Goal: Information Seeking & Learning: Learn about a topic

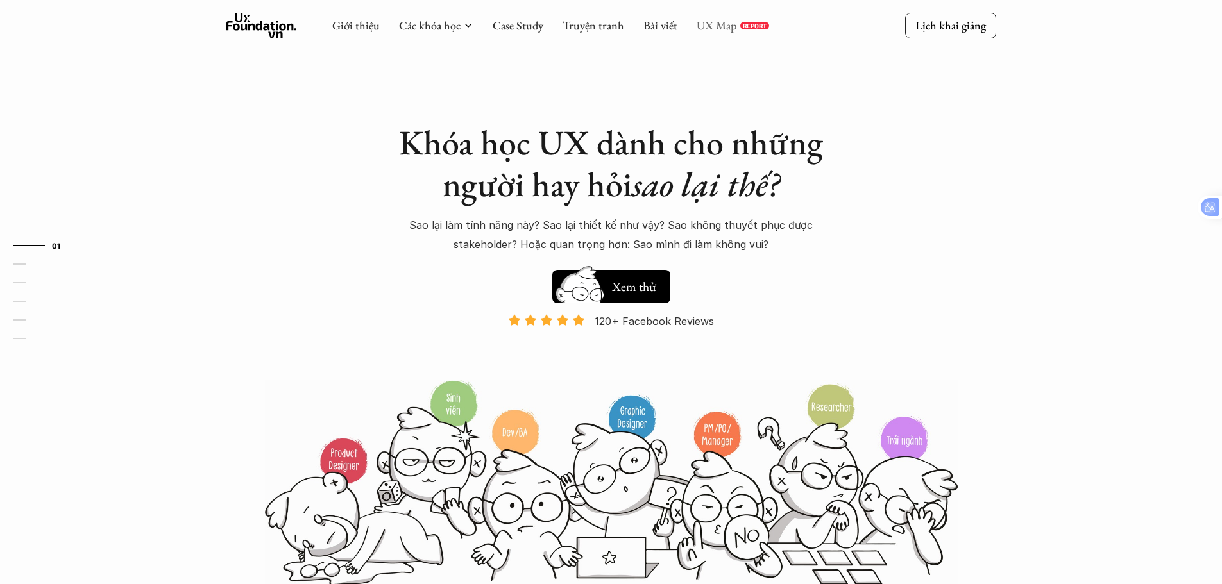
click at [704, 28] on link "UX Map" at bounding box center [717, 25] width 40 height 15
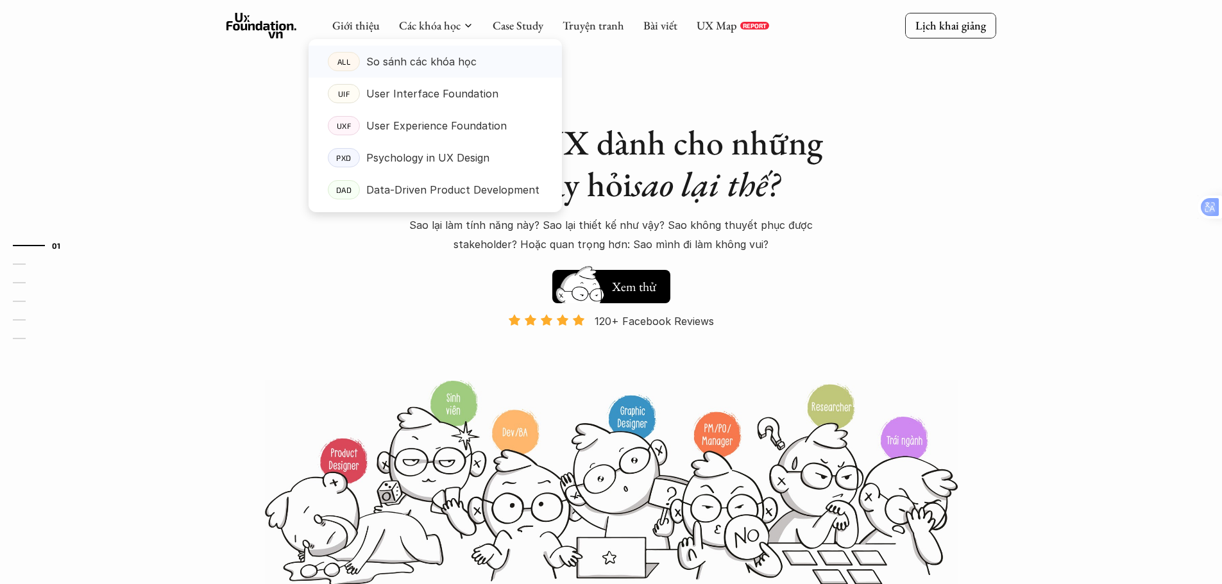
click at [443, 60] on p "So sánh các khóa học" at bounding box center [421, 61] width 110 height 19
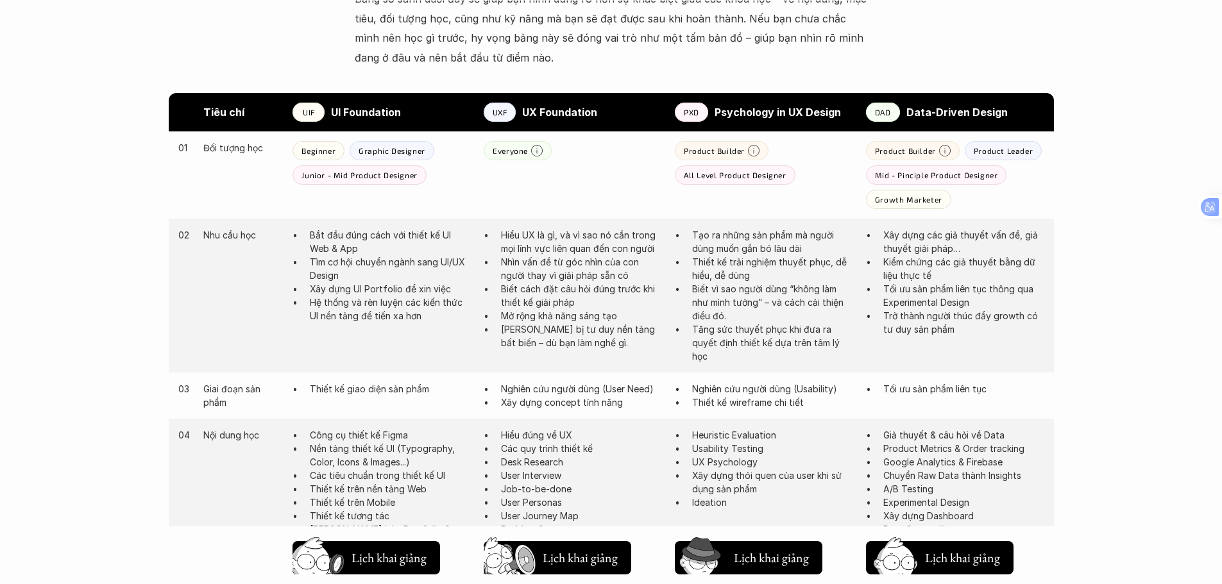
scroll to position [642, 0]
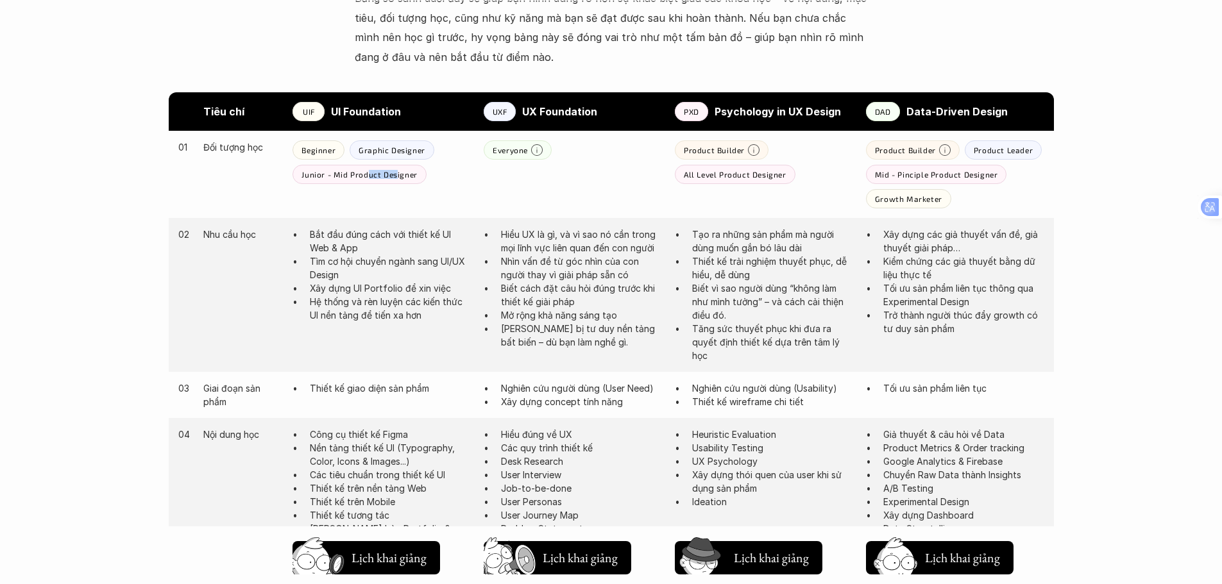
drag, startPoint x: 365, startPoint y: 175, endPoint x: 397, endPoint y: 170, distance: 32.4
click at [397, 170] on p "Junior - Mid Product Designer" at bounding box center [359, 174] width 115 height 9
click at [342, 183] on div "Junior - Mid Product Designer" at bounding box center [359, 174] width 133 height 19
drag, startPoint x: 504, startPoint y: 153, endPoint x: 519, endPoint y: 150, distance: 15.6
click at [519, 150] on p "Everyone" at bounding box center [510, 150] width 35 height 9
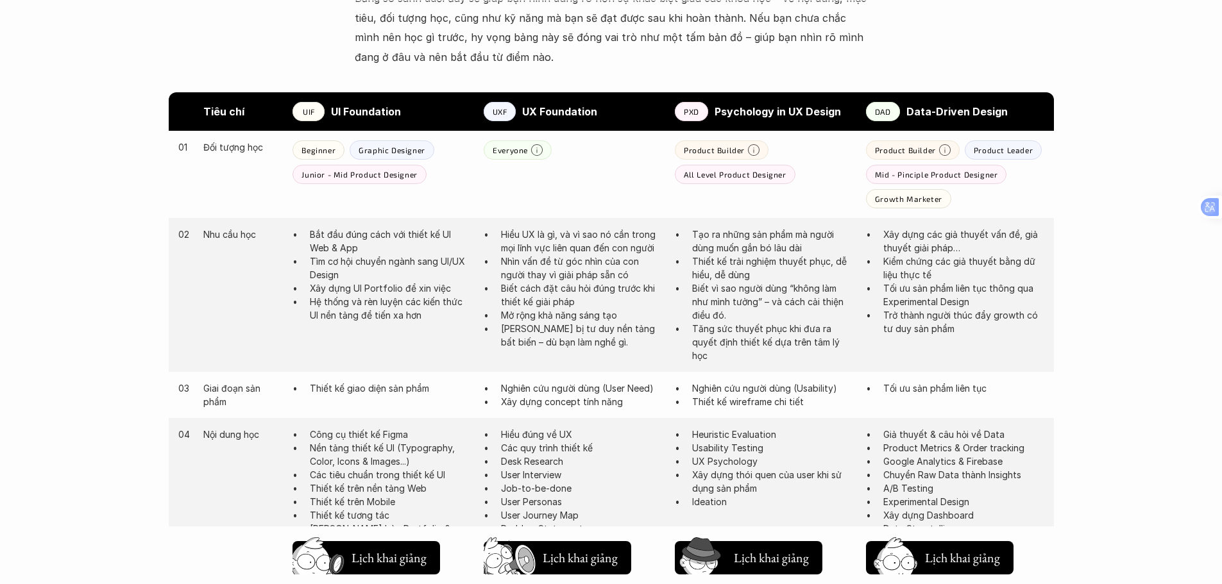
click at [498, 154] on p "Everyone" at bounding box center [510, 150] width 35 height 9
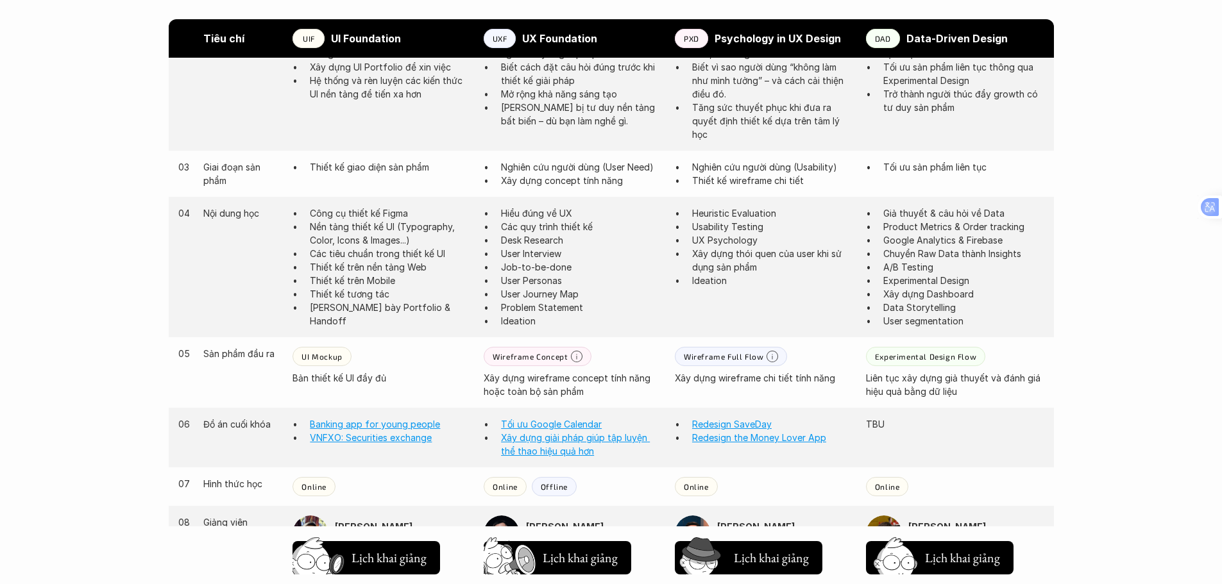
scroll to position [898, 0]
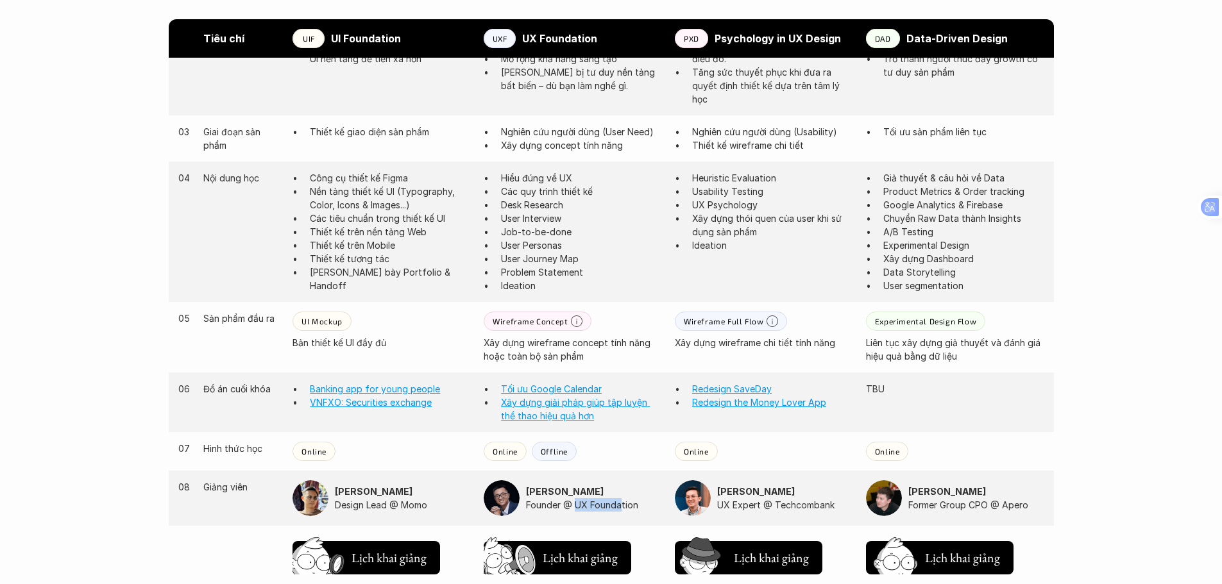
drag, startPoint x: 576, startPoint y: 510, endPoint x: 621, endPoint y: 511, distance: 44.9
click at [621, 511] on p "Founder @ UX Foundation" at bounding box center [594, 505] width 136 height 13
click at [701, 499] on img at bounding box center [693, 499] width 36 height 36
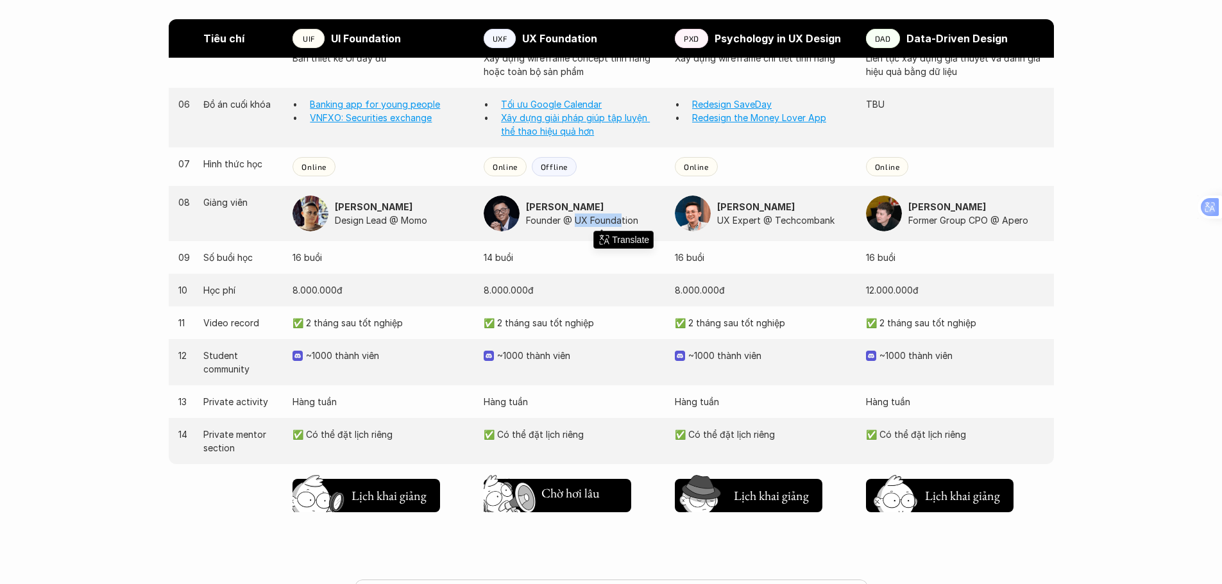
scroll to position [1219, 0]
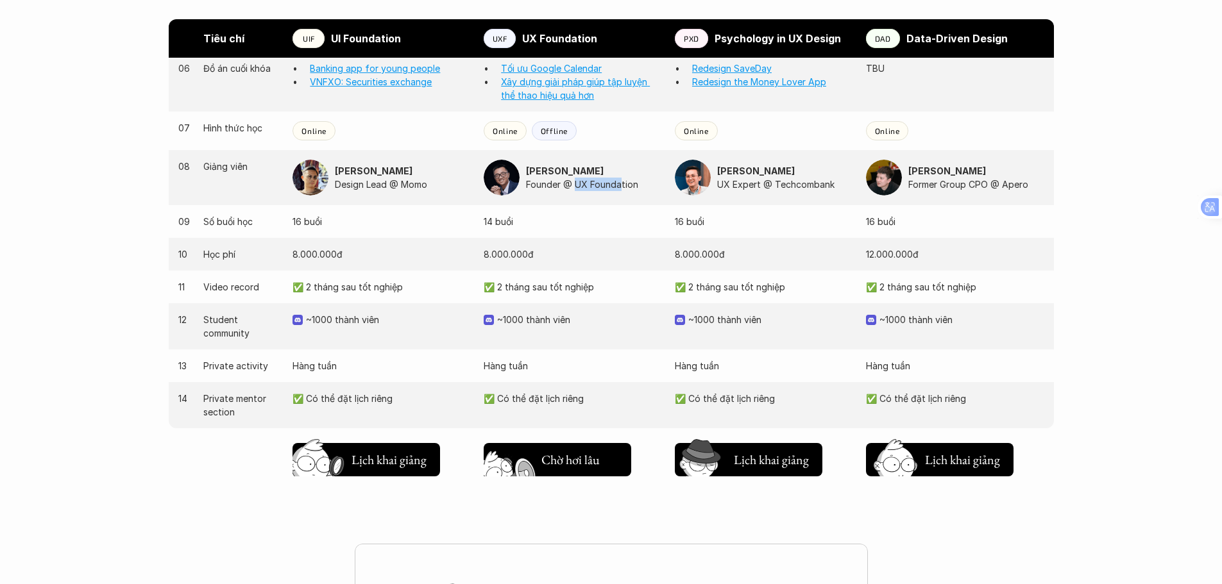
click at [574, 462] on h5 "Lịch khai giảng" at bounding box center [579, 463] width 77 height 18
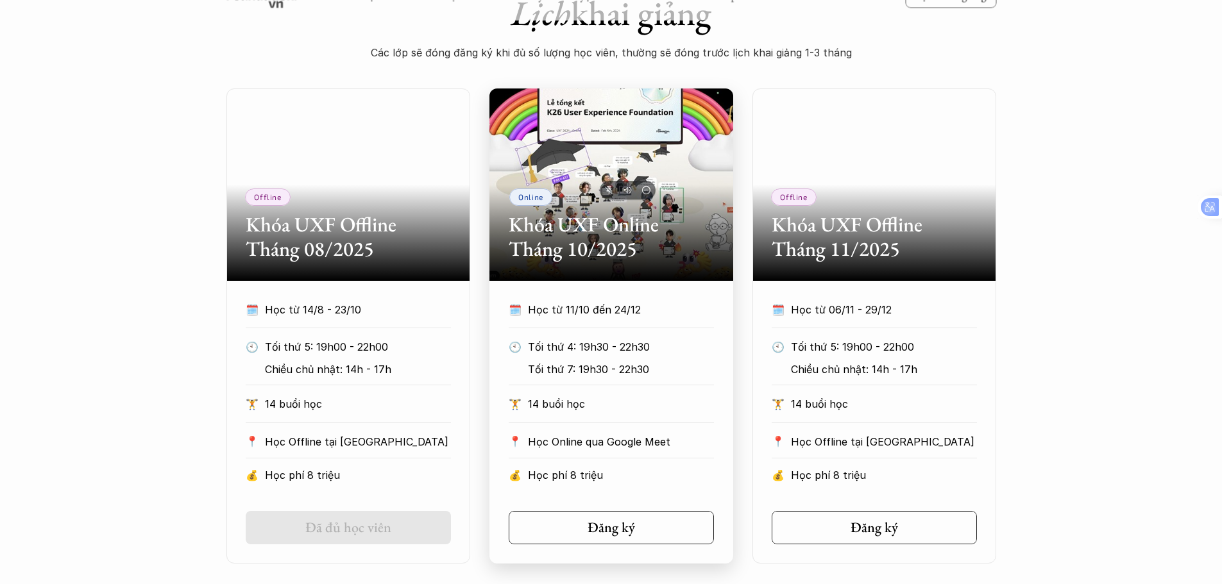
scroll to position [557, 0]
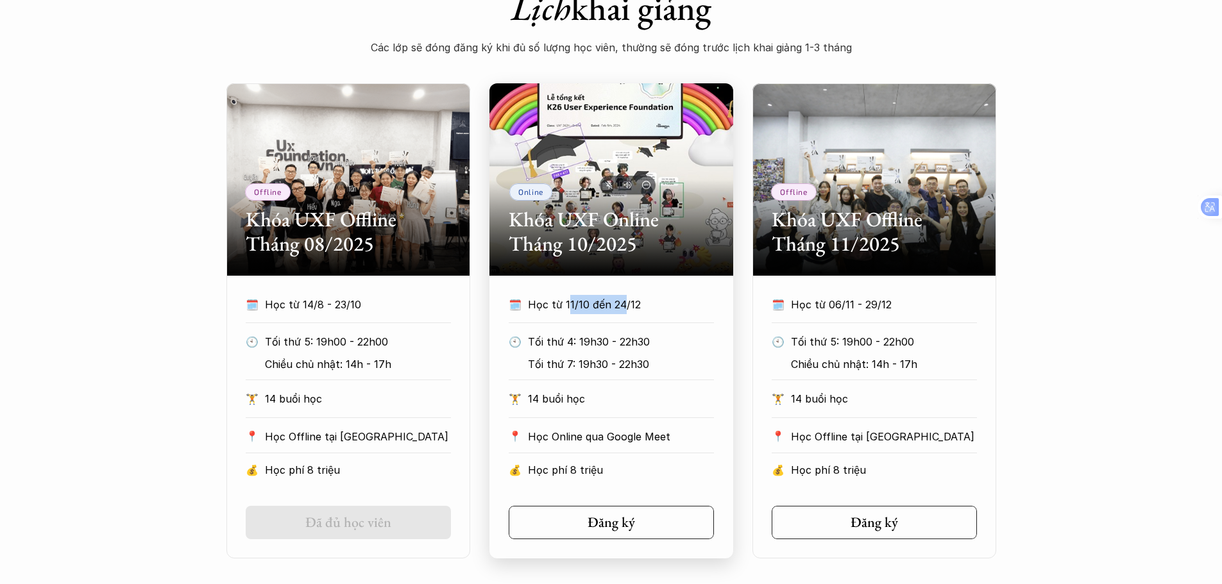
drag, startPoint x: 567, startPoint y: 302, endPoint x: 621, endPoint y: 303, distance: 54.5
click at [621, 303] on p "Học từ 11/10 đến 24/12" at bounding box center [621, 304] width 186 height 19
click at [643, 300] on p "Học từ 11/10 đến 24/12" at bounding box center [621, 304] width 186 height 19
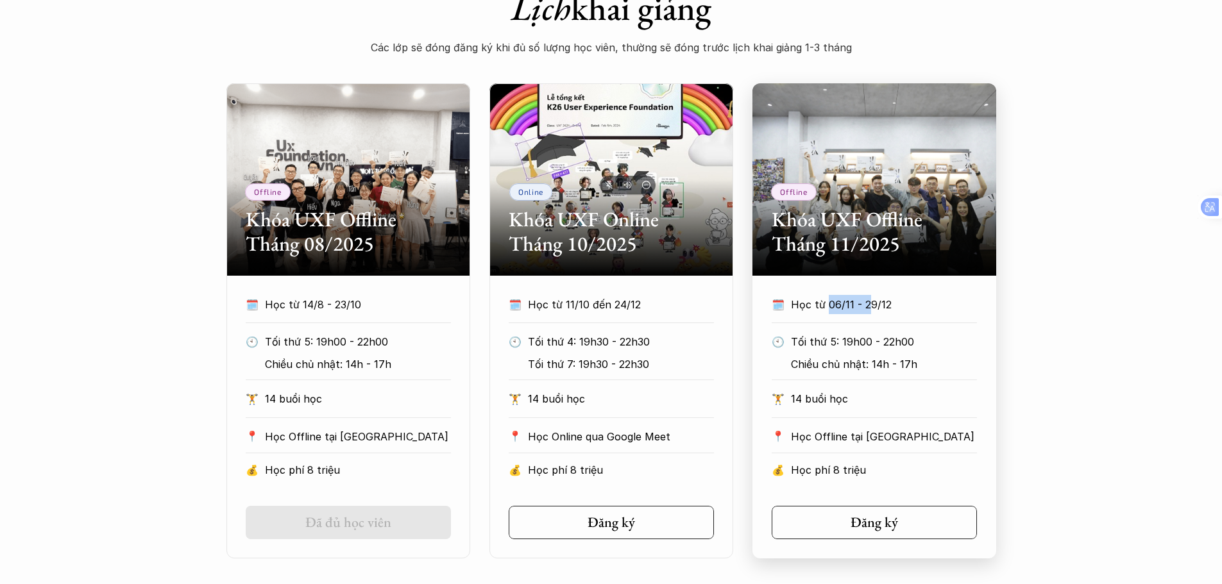
drag, startPoint x: 828, startPoint y: 307, endPoint x: 869, endPoint y: 304, distance: 41.8
click at [869, 304] on p "Học từ 06/11 - 29/12" at bounding box center [884, 304] width 186 height 19
click at [887, 305] on p "Học từ 06/11 - 29/12" at bounding box center [884, 304] width 186 height 19
drag, startPoint x: 844, startPoint y: 343, endPoint x: 918, endPoint y: 339, distance: 74.5
click at [918, 339] on p "Tối thứ 5: 19h00 - 22h00" at bounding box center [880, 341] width 179 height 19
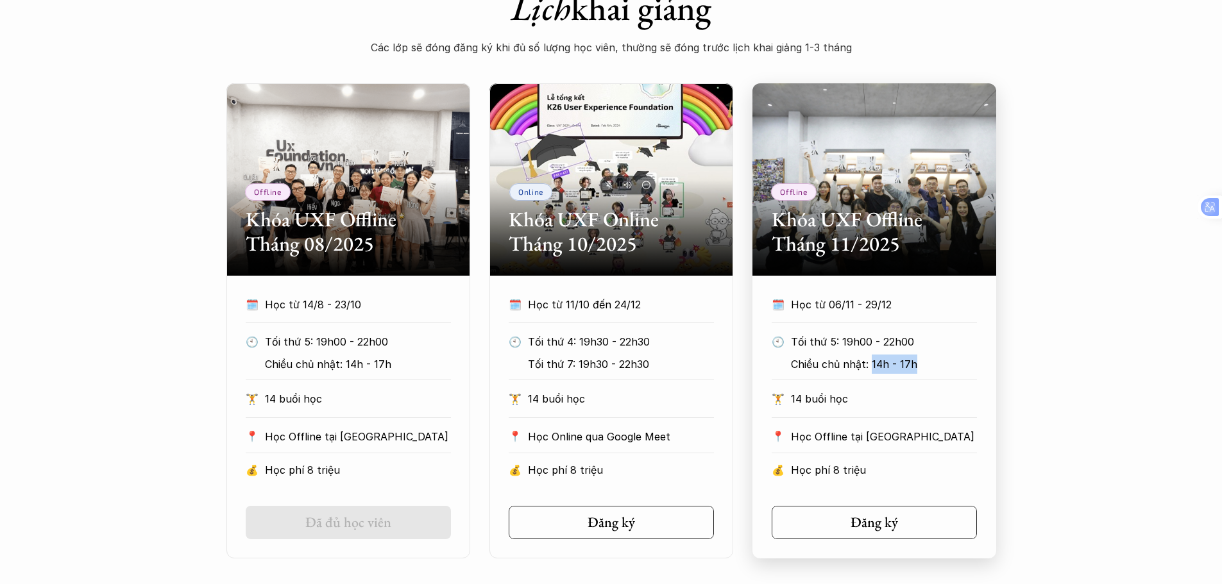
drag, startPoint x: 871, startPoint y: 368, endPoint x: 925, endPoint y: 366, distance: 53.9
click at [925, 366] on p "Chiều chủ nhật: 14h - 17h" at bounding box center [880, 364] width 179 height 19
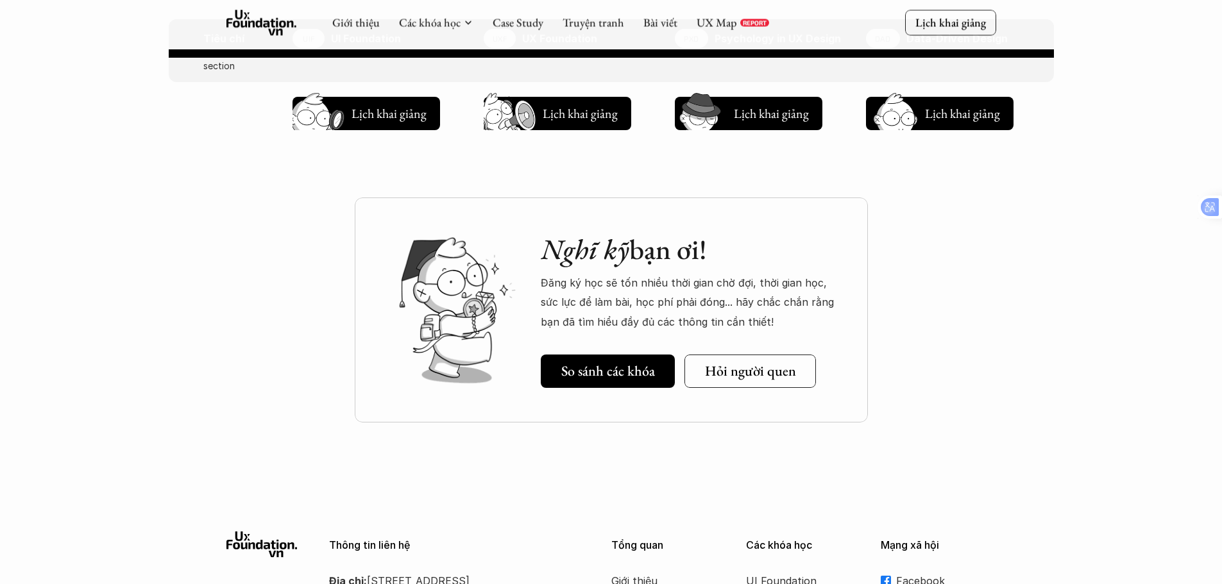
scroll to position [1604, 0]
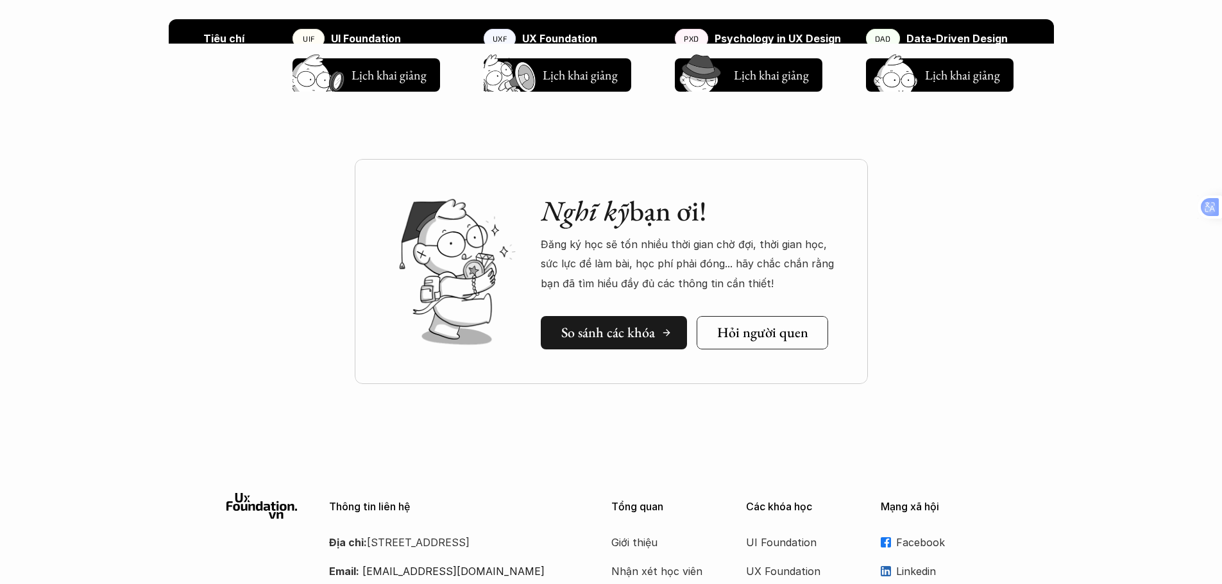
click at [633, 338] on h5 "So sánh các khóa" at bounding box center [608, 333] width 94 height 17
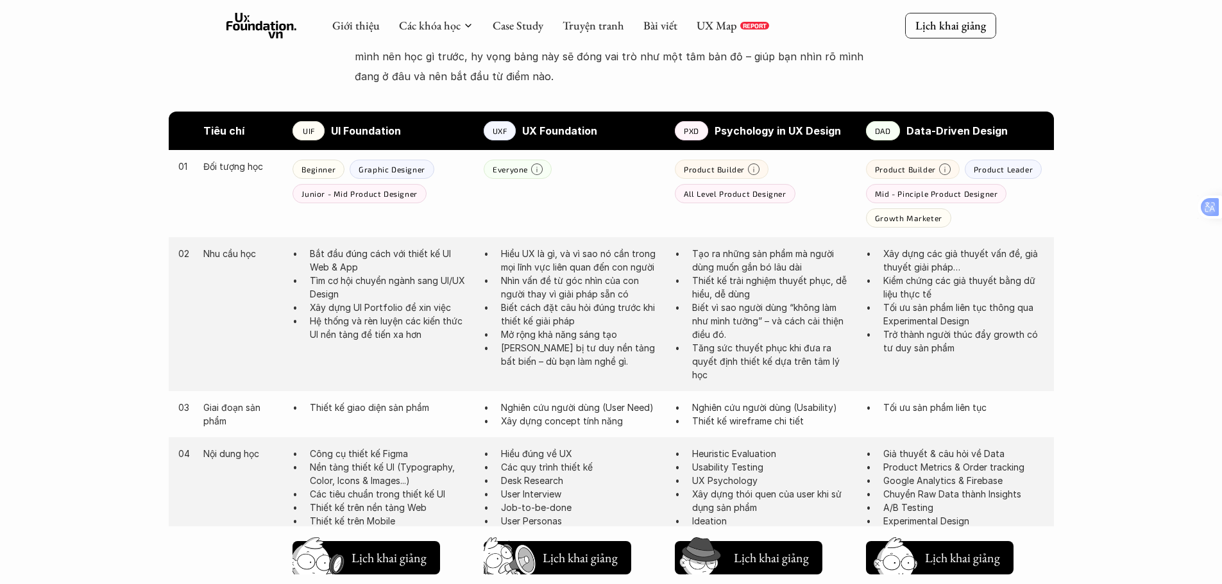
scroll to position [617, 0]
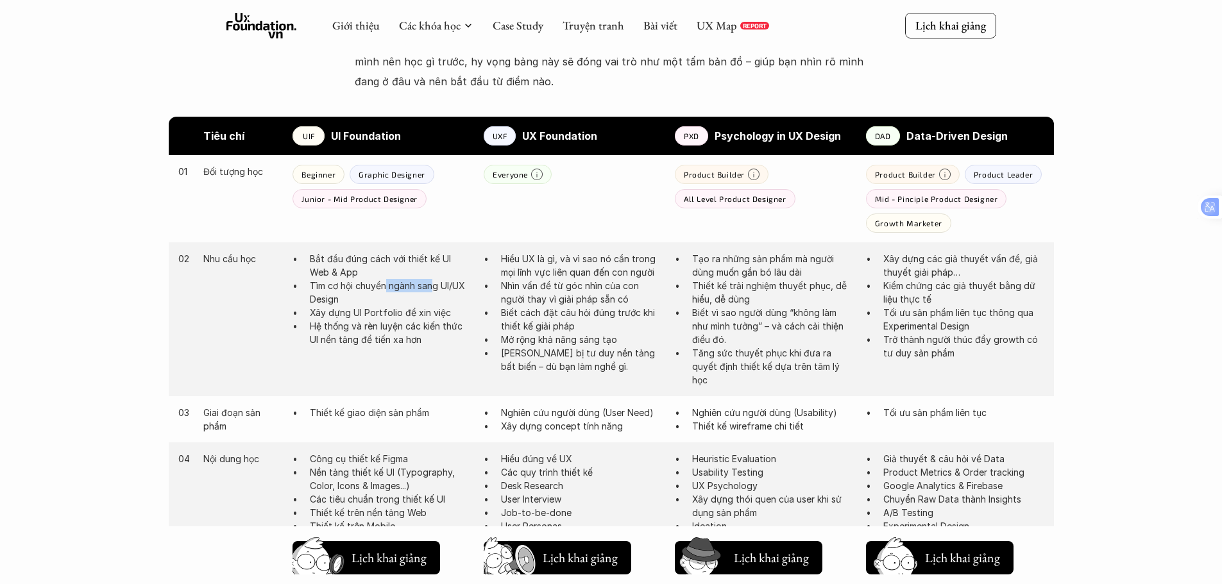
drag, startPoint x: 388, startPoint y: 289, endPoint x: 434, endPoint y: 289, distance: 46.2
click at [434, 289] on p "Tìm cơ hội chuyển ngành sang UI/UX Design" at bounding box center [390, 292] width 161 height 27
click at [452, 293] on p "Tìm cơ hội chuyển ngành sang UI/UX Design" at bounding box center [390, 292] width 161 height 27
drag, startPoint x: 438, startPoint y: 289, endPoint x: 476, endPoint y: 287, distance: 38.5
click at [476, 287] on div "02 Nhu cầu học Bắt đầu đúng cách với thiết kế UI Web & App Tìm cơ hội chuyển ng…" at bounding box center [611, 320] width 885 height 154
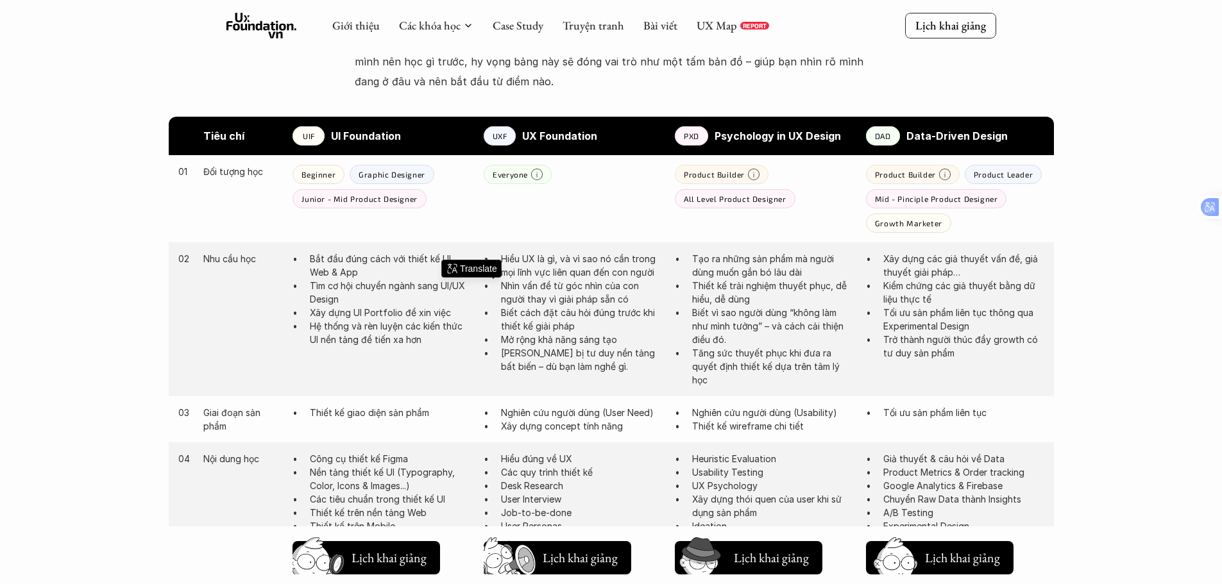
click at [426, 314] on p "Xây dựng UI Portfolio để xin việc" at bounding box center [390, 312] width 161 height 13
drag, startPoint x: 392, startPoint y: 314, endPoint x: 454, endPoint y: 309, distance: 62.4
click at [450, 309] on p "Xây dựng UI Portfolio để xin việc" at bounding box center [390, 312] width 161 height 13
click at [411, 331] on p "Hệ thống và rèn luyện các kiến thức UI nền tảng để tiến xa hơn" at bounding box center [390, 333] width 161 height 27
drag, startPoint x: 371, startPoint y: 335, endPoint x: 412, endPoint y: 334, distance: 40.4
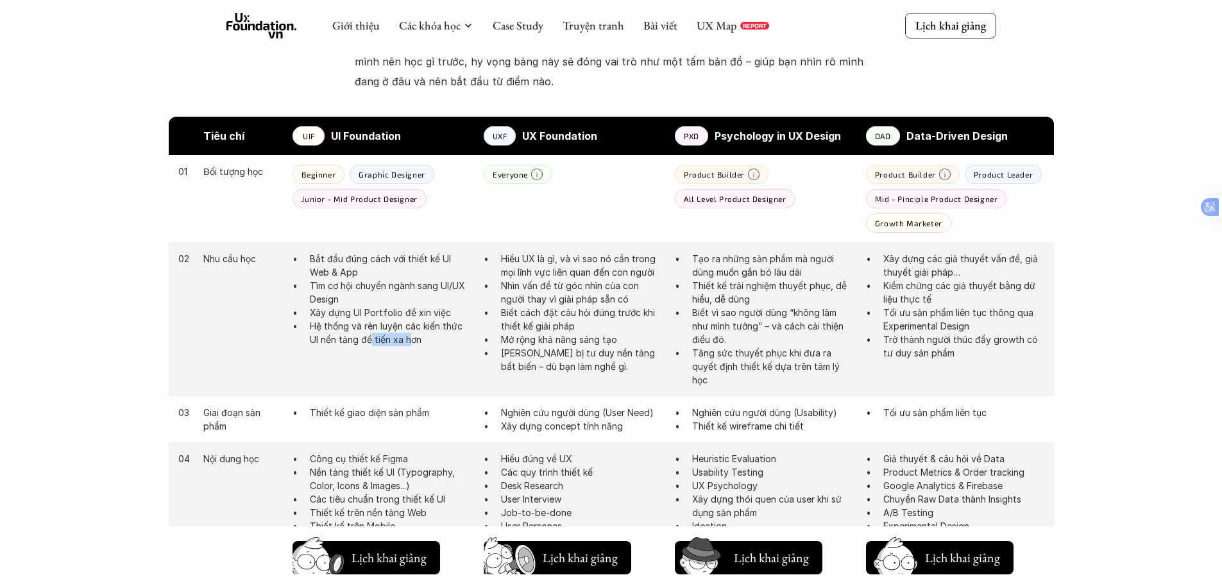
click at [411, 334] on p "Hệ thống và rèn luyện các kiến thức UI nền tảng để tiến xa hơn" at bounding box center [390, 333] width 161 height 27
click at [345, 347] on div "02 Nhu cầu học Bắt đầu đúng cách với thiết kế UI Web & App Tìm cơ hội chuyển ng…" at bounding box center [611, 320] width 885 height 154
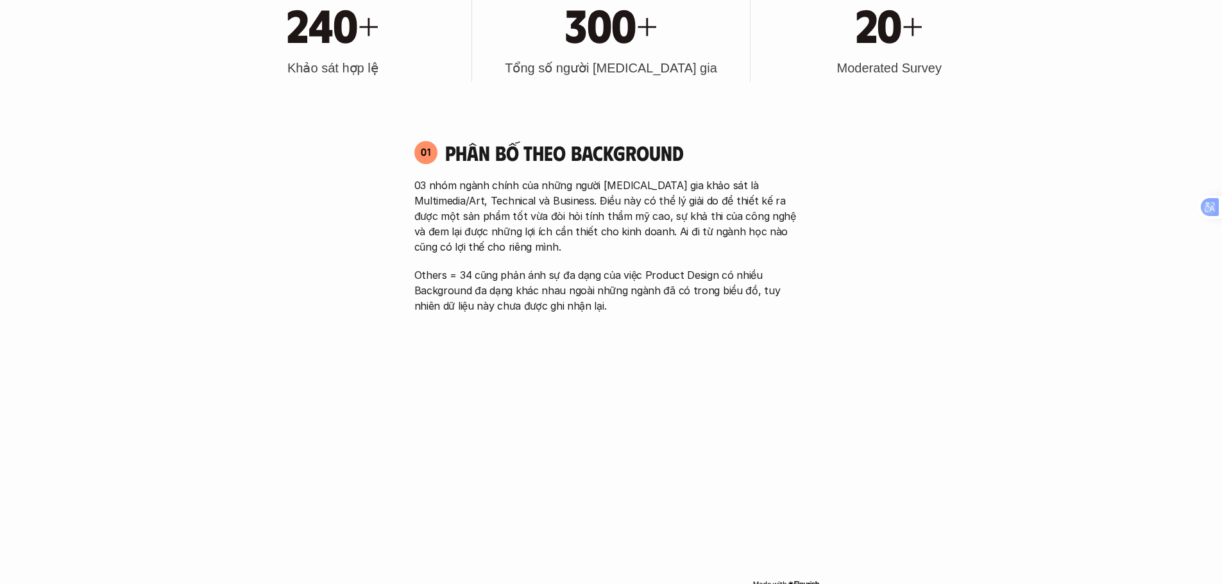
scroll to position [770, 0]
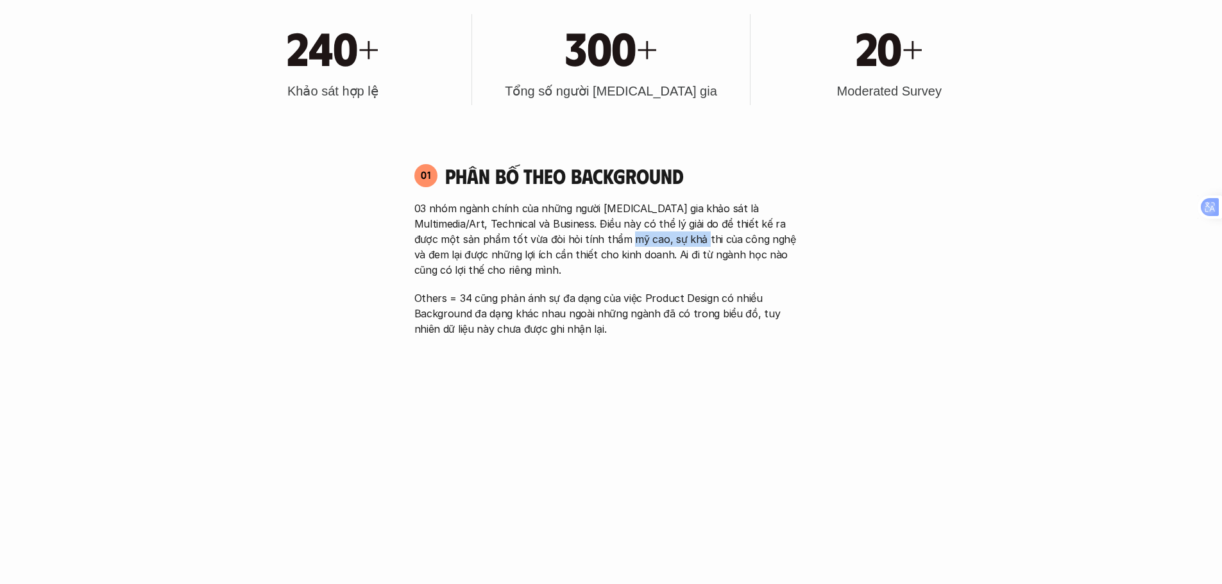
drag, startPoint x: 580, startPoint y: 241, endPoint x: 680, endPoint y: 237, distance: 100.1
click at [656, 237] on p "03 nhóm ngành chính của những người [MEDICAL_DATA] gia khảo sát là Multimedia/A…" at bounding box center [611, 239] width 394 height 77
click at [740, 237] on p "03 nhóm ngành chính của những người [MEDICAL_DATA] gia khảo sát là Multimedia/A…" at bounding box center [611, 239] width 394 height 77
drag, startPoint x: 569, startPoint y: 255, endPoint x: 656, endPoint y: 253, distance: 86.7
click at [651, 253] on p "03 nhóm ngành chính của những người [MEDICAL_DATA] gia khảo sát là Multimedia/A…" at bounding box center [611, 239] width 394 height 77
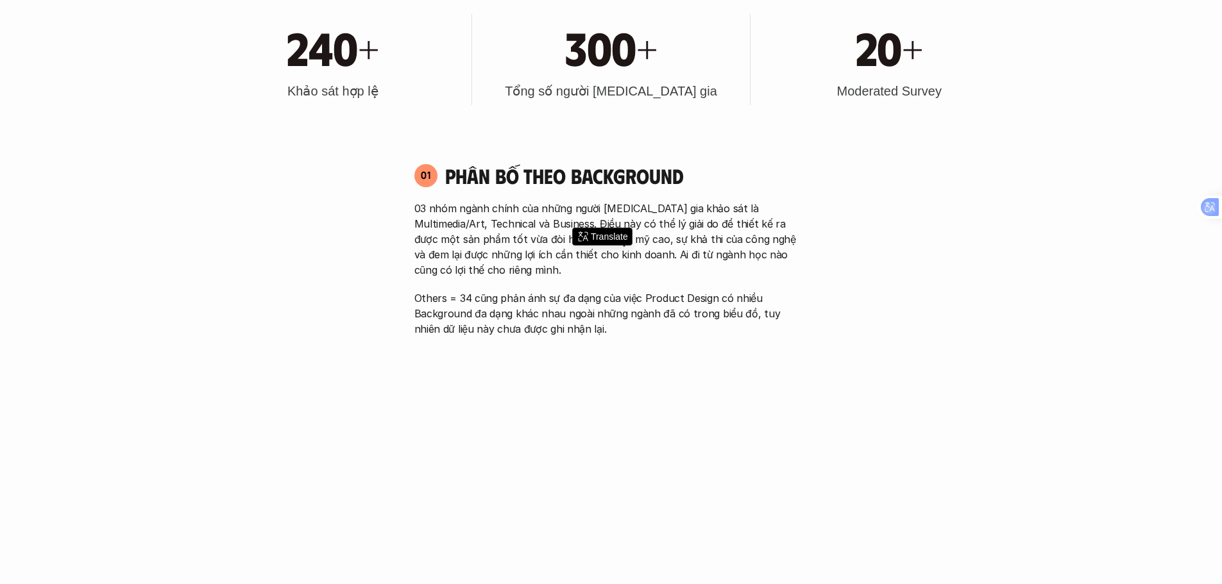
click at [737, 254] on p "03 nhóm ngành chính của những người [MEDICAL_DATA] gia khảo sát là Multimedia/A…" at bounding box center [611, 239] width 394 height 77
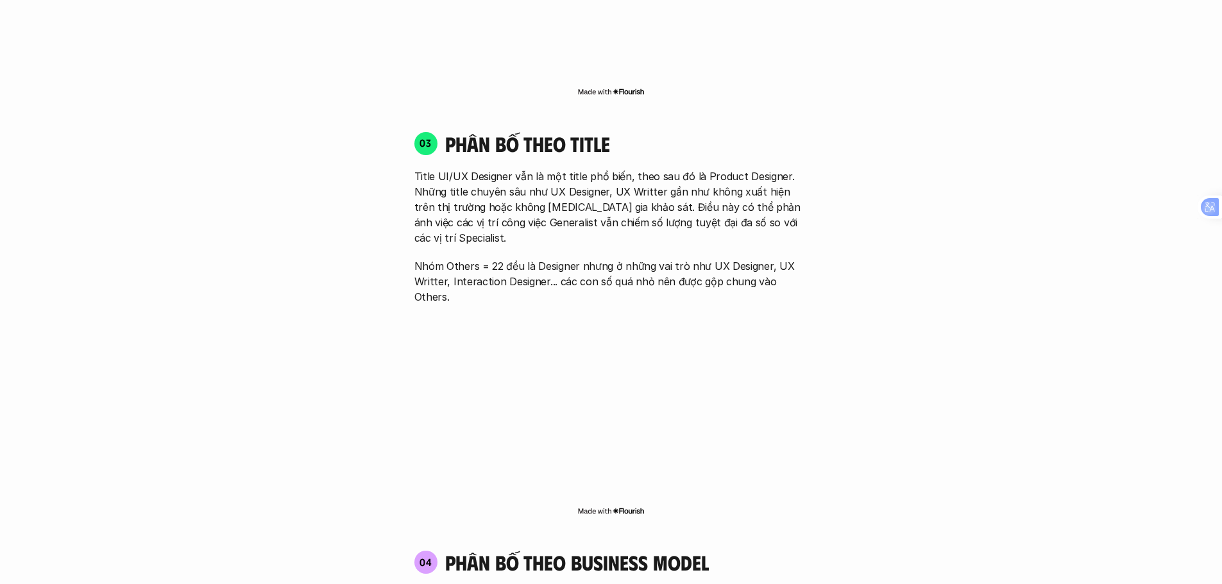
scroll to position [1861, 0]
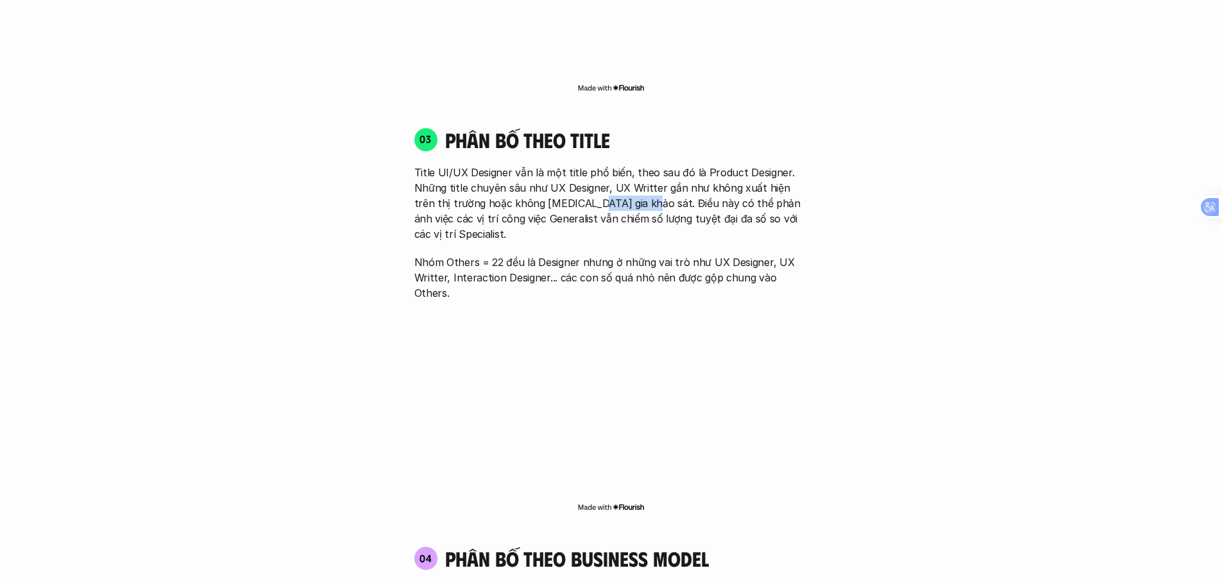
drag, startPoint x: 566, startPoint y: 189, endPoint x: 618, endPoint y: 183, distance: 52.9
click at [618, 183] on p "Title UI/UX Designer vẫn là một title phổ biến, theo sau đó là Product Designer…" at bounding box center [611, 203] width 394 height 77
click at [658, 184] on p "Title UI/UX Designer vẫn là một title phổ biến, theo sau đó là Product Designer…" at bounding box center [611, 203] width 394 height 77
drag, startPoint x: 595, startPoint y: 205, endPoint x: 636, endPoint y: 205, distance: 41.1
click at [636, 205] on p "Title UI/UX Designer vẫn là một title phổ biến, theo sau đó là Product Designer…" at bounding box center [611, 203] width 394 height 77
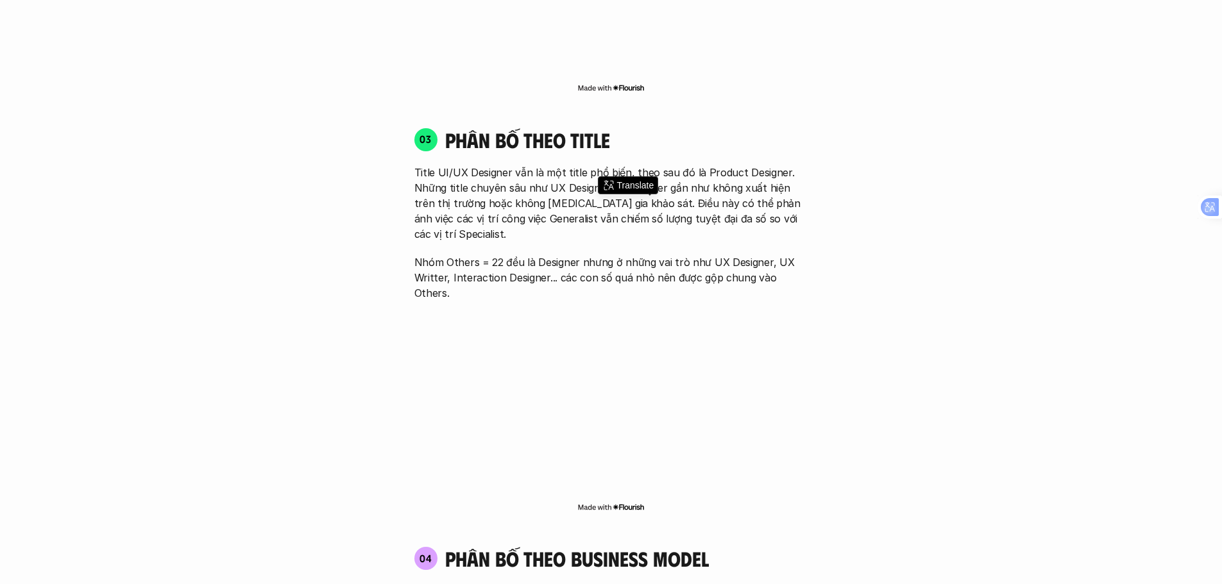
click at [522, 255] on p "Nhóm Others = 22 đều là Designer nhưng ở những vai trò như UX Designer, UX Writ…" at bounding box center [611, 278] width 394 height 46
drag, startPoint x: 513, startPoint y: 233, endPoint x: 573, endPoint y: 225, distance: 60.2
click at [573, 255] on p "Nhóm Others = 22 đều là Designer nhưng ở những vai trò như UX Designer, UX Writ…" at bounding box center [611, 278] width 394 height 46
click at [651, 255] on p "Nhóm Others = 22 đều là Designer nhưng ở những vai trò như UX Designer, UX Writ…" at bounding box center [611, 278] width 394 height 46
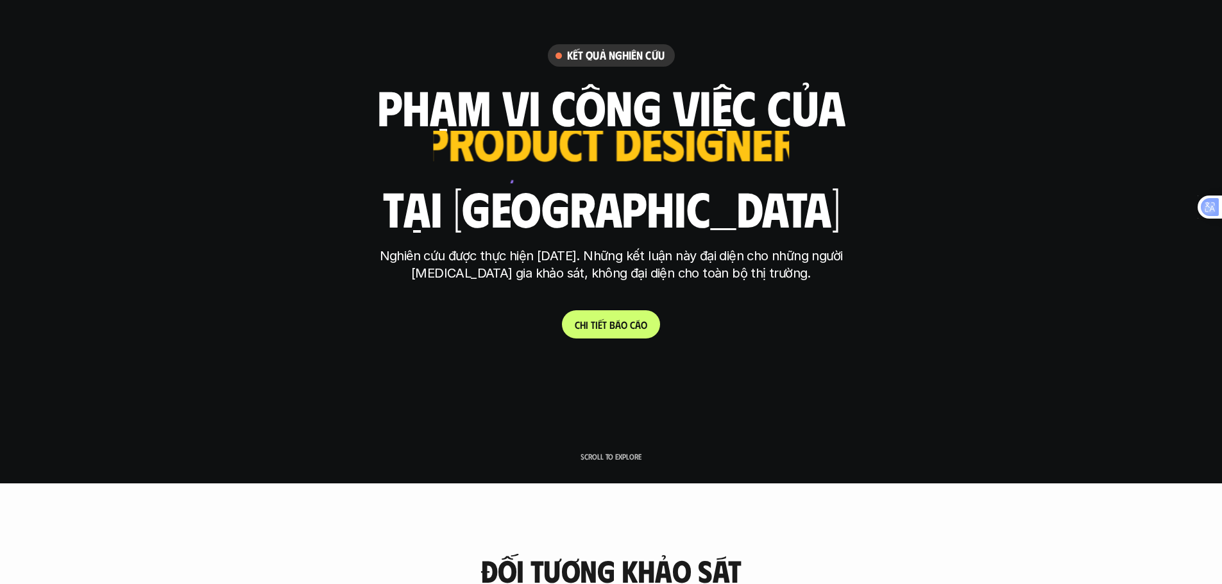
scroll to position [0, 0]
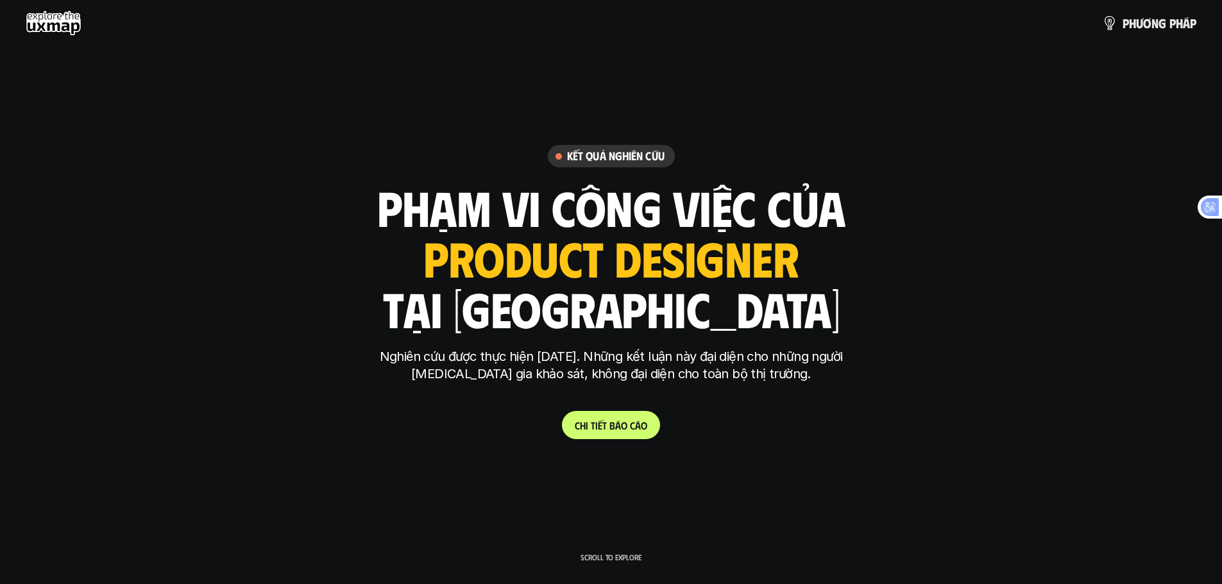
click at [36, 22] on use at bounding box center [54, 23] width 56 height 26
